Goal: Check status: Check status

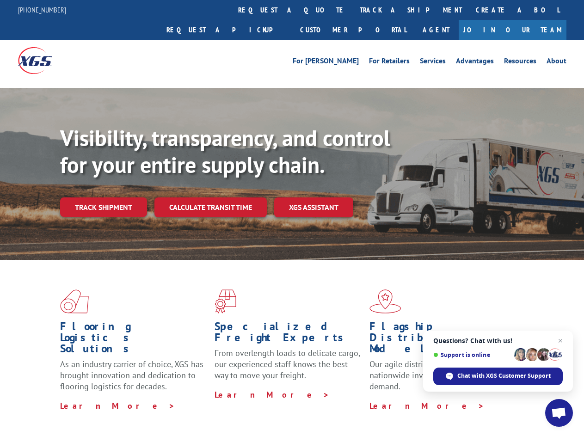
click at [292, 218] on div "Visibility, transparency, and control for your entire supply chain. Track shipm…" at bounding box center [322, 189] width 524 height 129
click at [353, 10] on link "track a shipment" at bounding box center [411, 10] width 116 height 20
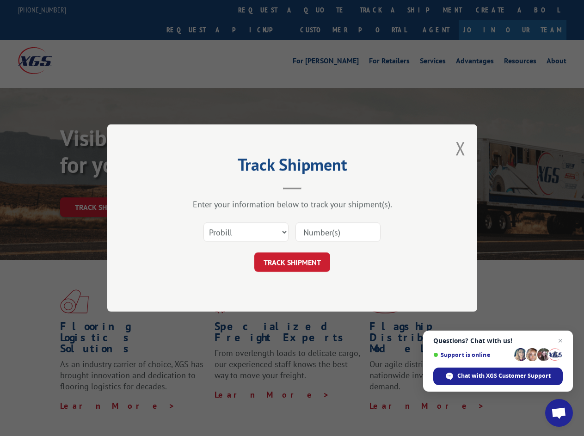
click at [323, 10] on div "Track Shipment Enter your information below to track your shipment(s). Select c…" at bounding box center [292, 218] width 584 height 436
click at [381, 10] on div "Track Shipment Enter your information below to track your shipment(s). Select c…" at bounding box center [292, 218] width 584 height 436
click at [103, 187] on div "Track Shipment Enter your information below to track your shipment(s). Select c…" at bounding box center [292, 218] width 584 height 436
click at [210, 187] on header "Track Shipment" at bounding box center [293, 173] width 278 height 31
click at [314, 187] on header "Track Shipment" at bounding box center [293, 173] width 278 height 31
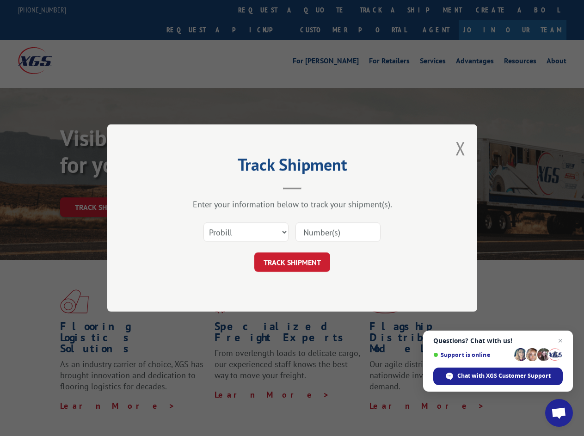
click at [559, 413] on span "Open chat" at bounding box center [558, 414] width 15 height 13
